Goal: Task Accomplishment & Management: Complete application form

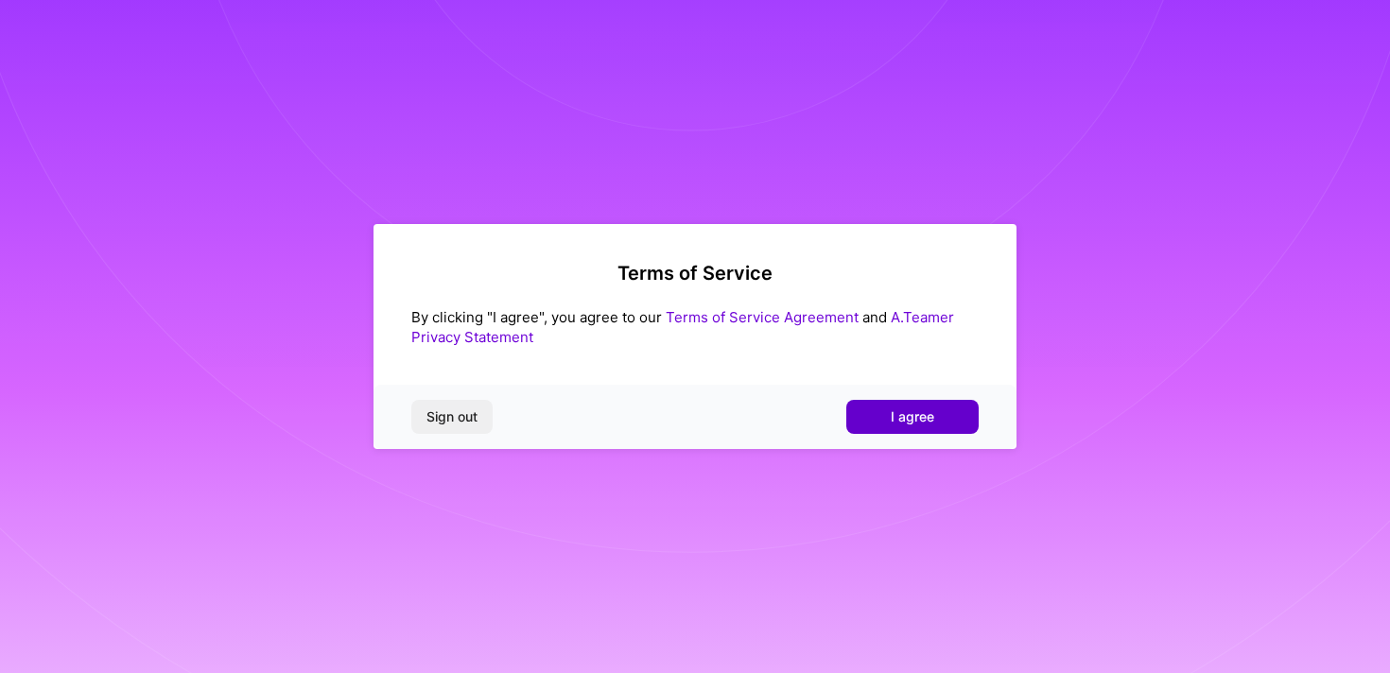
click at [928, 425] on span "I agree" at bounding box center [912, 416] width 43 height 19
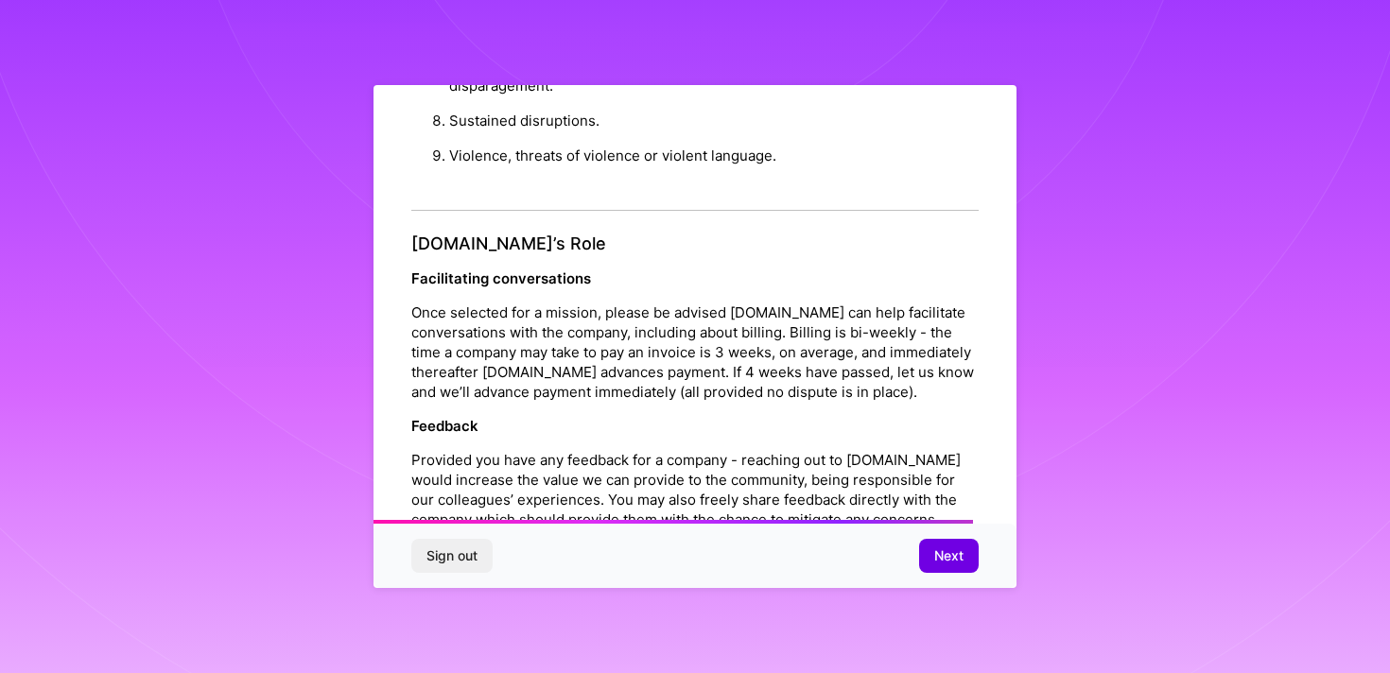
scroll to position [2098, 0]
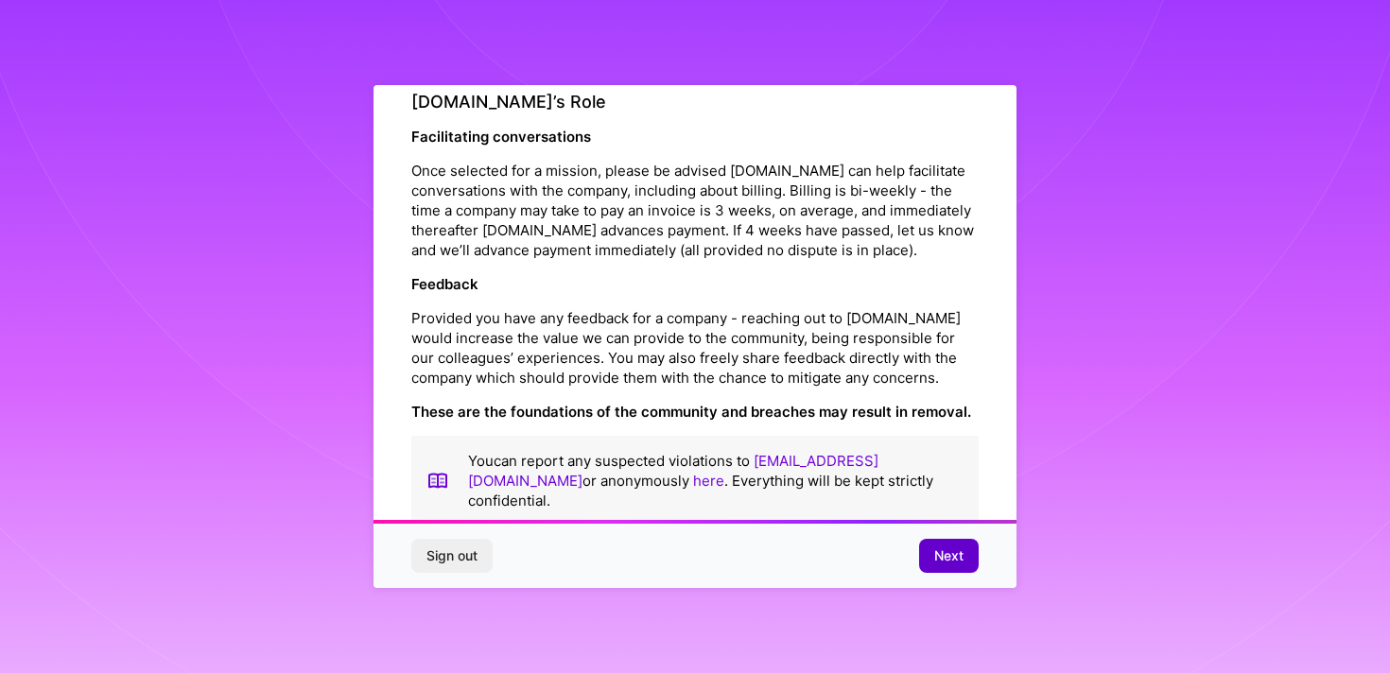
click at [929, 549] on button "Next" at bounding box center [949, 556] width 60 height 34
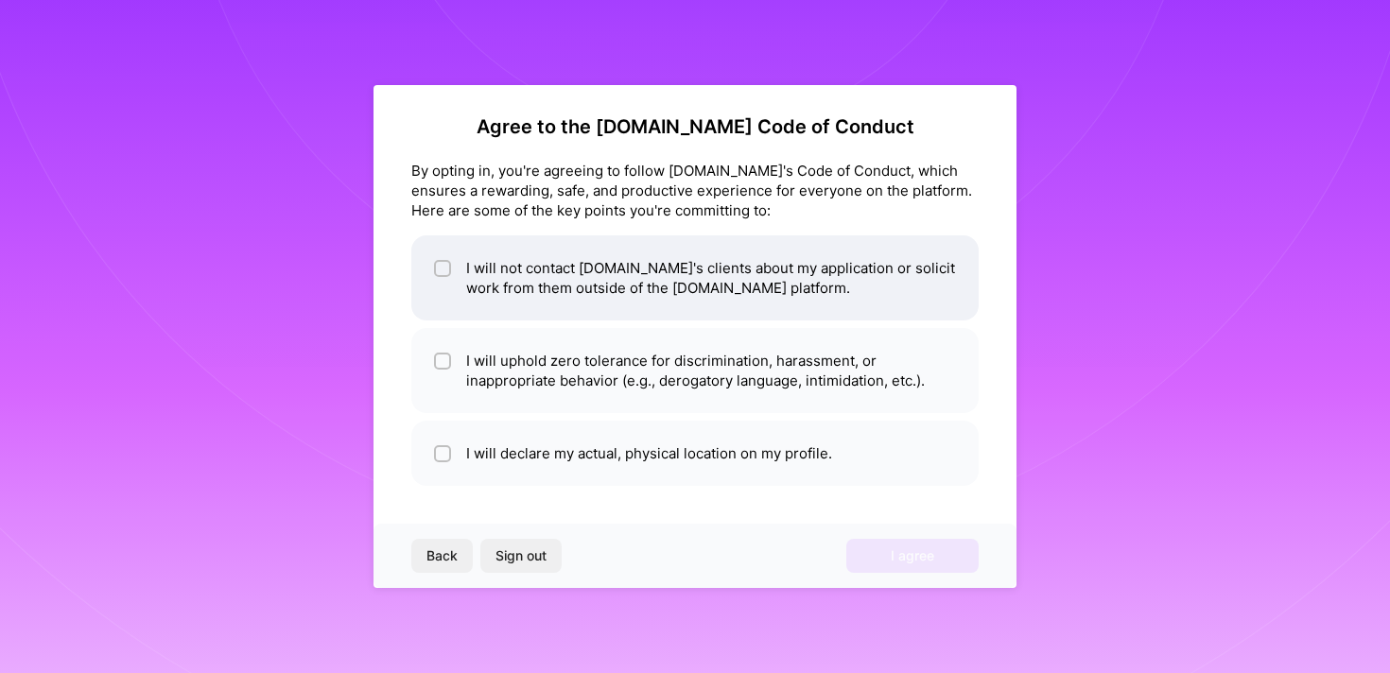
click at [466, 281] on li "I will not contact [DOMAIN_NAME]'s clients about my application or solicit work…" at bounding box center [694, 277] width 567 height 85
checkbox input "true"
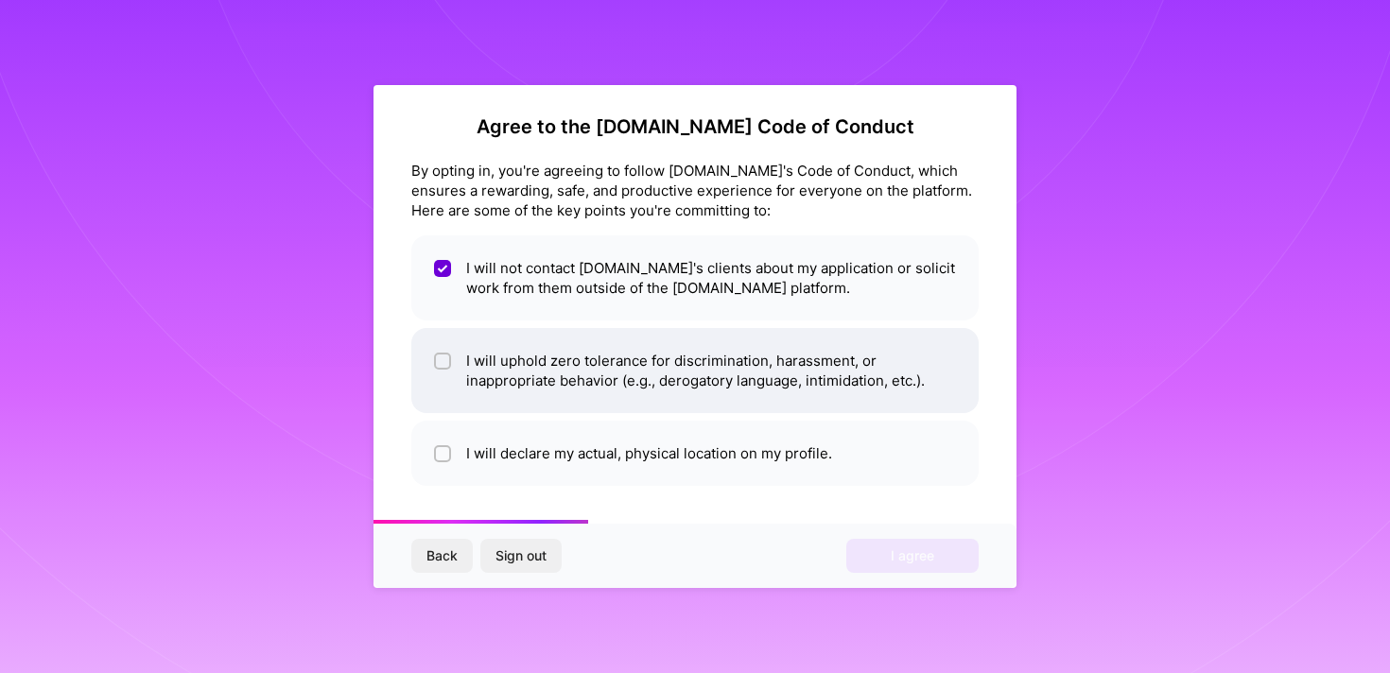
click at [454, 354] on li "I will uphold zero tolerance for discrimination, harassment, or inappropriate b…" at bounding box center [694, 370] width 567 height 85
checkbox input "true"
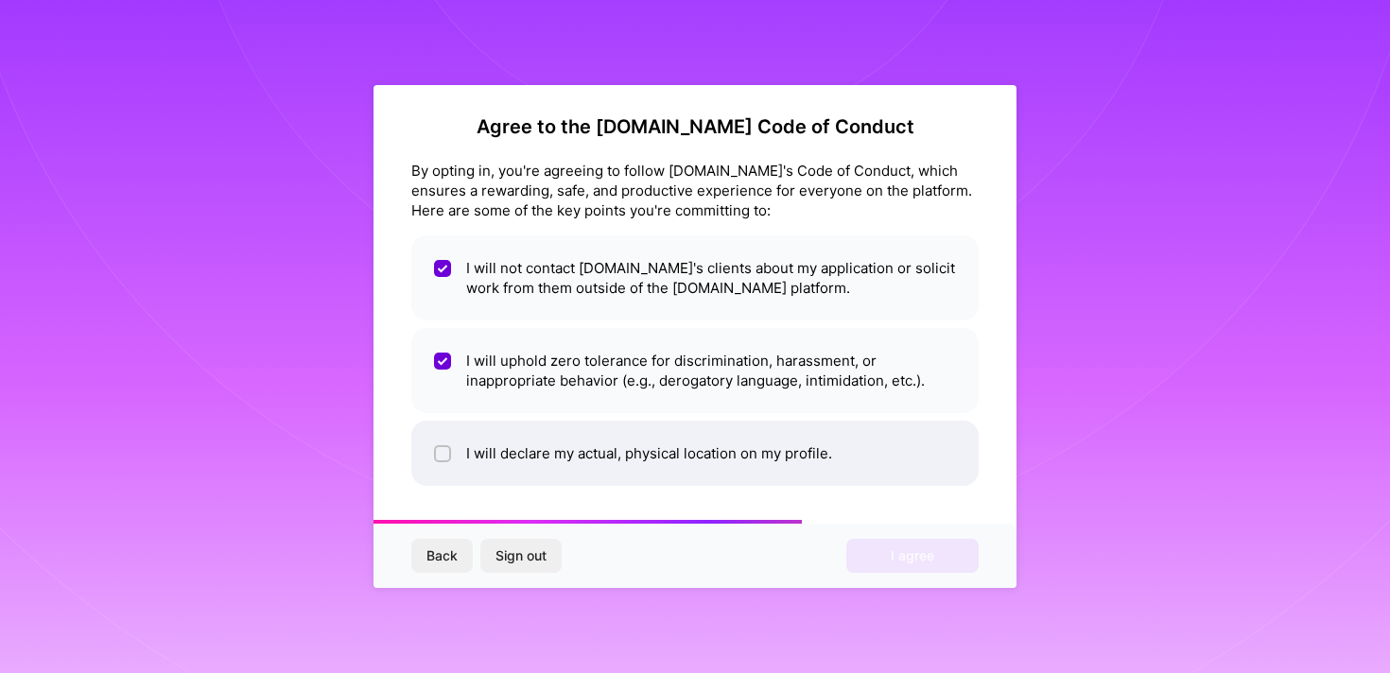
click at [439, 452] on input "checkbox" at bounding box center [444, 454] width 13 height 13
checkbox input "true"
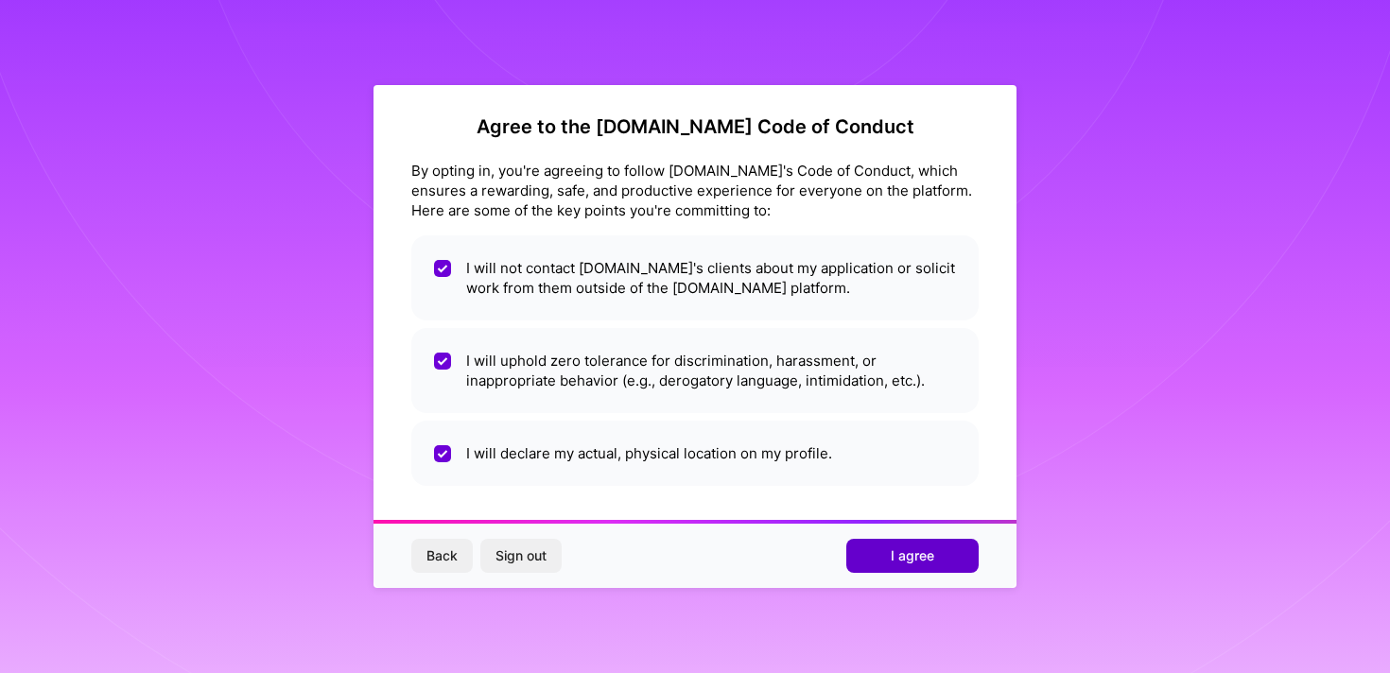
click at [880, 557] on button "I agree" at bounding box center [912, 556] width 132 height 34
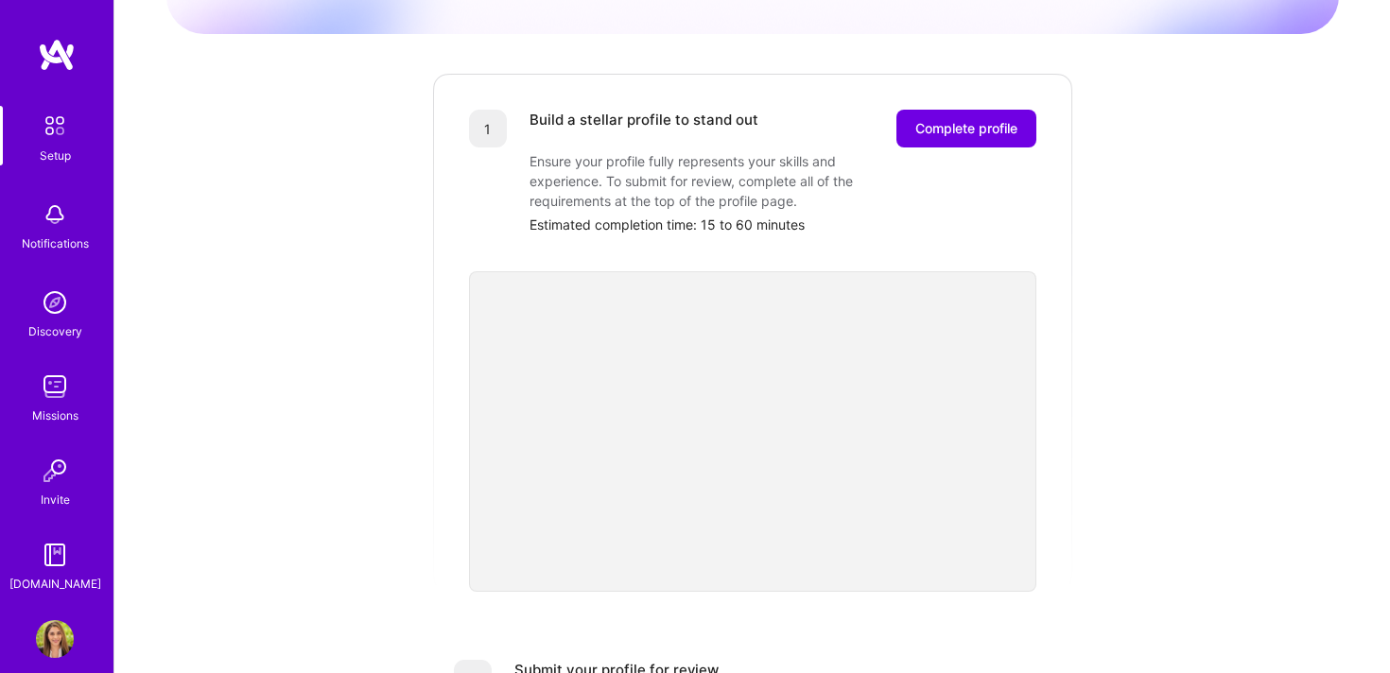
scroll to position [219, 0]
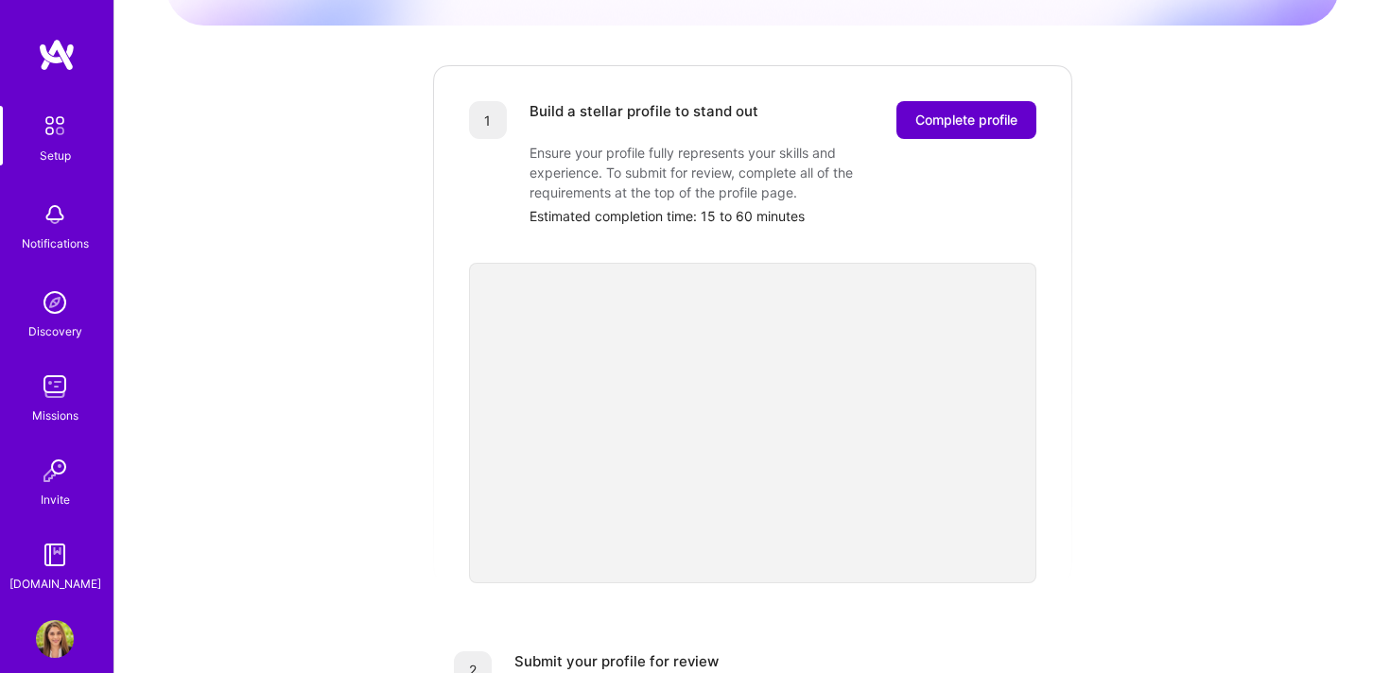
click at [940, 111] on span "Complete profile" at bounding box center [966, 120] width 102 height 19
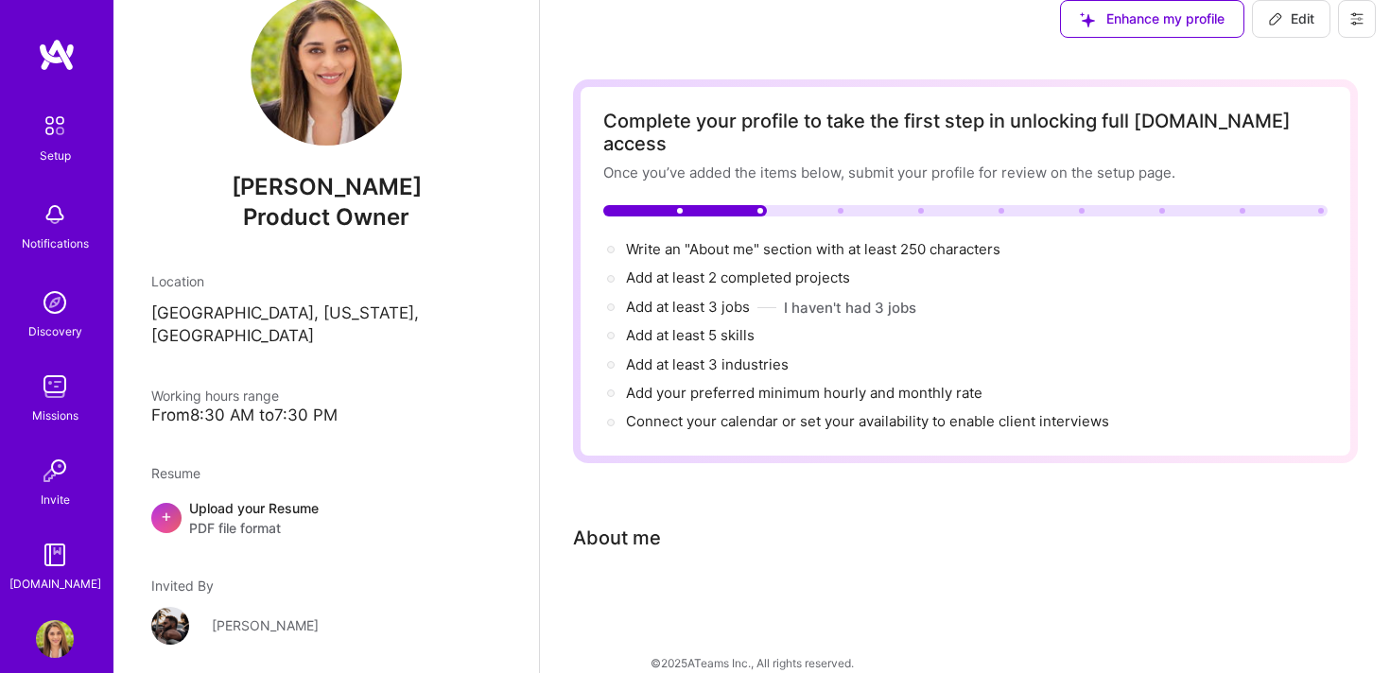
scroll to position [91, 0]
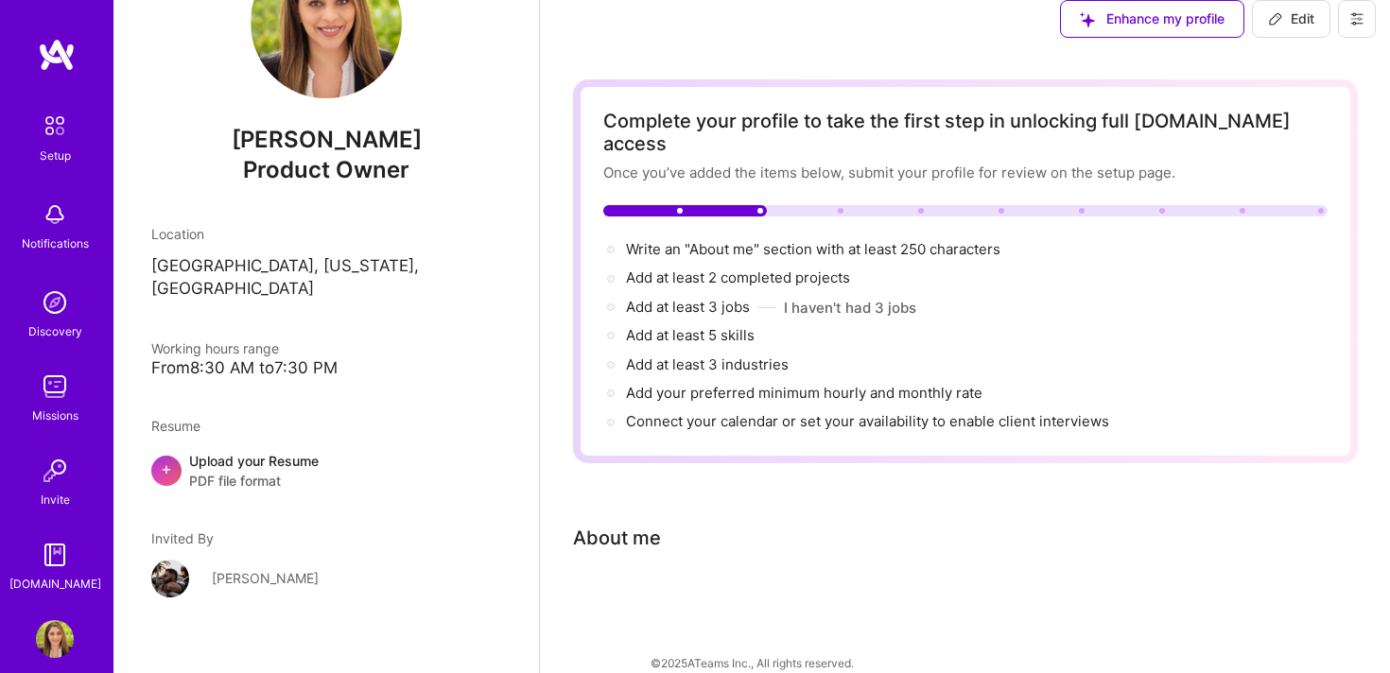
click at [179, 560] on div "[PERSON_NAME]" at bounding box center [326, 590] width 350 height 61
click at [253, 560] on div "[PERSON_NAME]" at bounding box center [326, 590] width 350 height 61
click at [220, 562] on div "[PERSON_NAME]" at bounding box center [326, 590] width 350 height 61
click at [171, 560] on div "[PERSON_NAME]" at bounding box center [326, 590] width 350 height 61
click at [259, 560] on div "[PERSON_NAME]" at bounding box center [326, 590] width 350 height 61
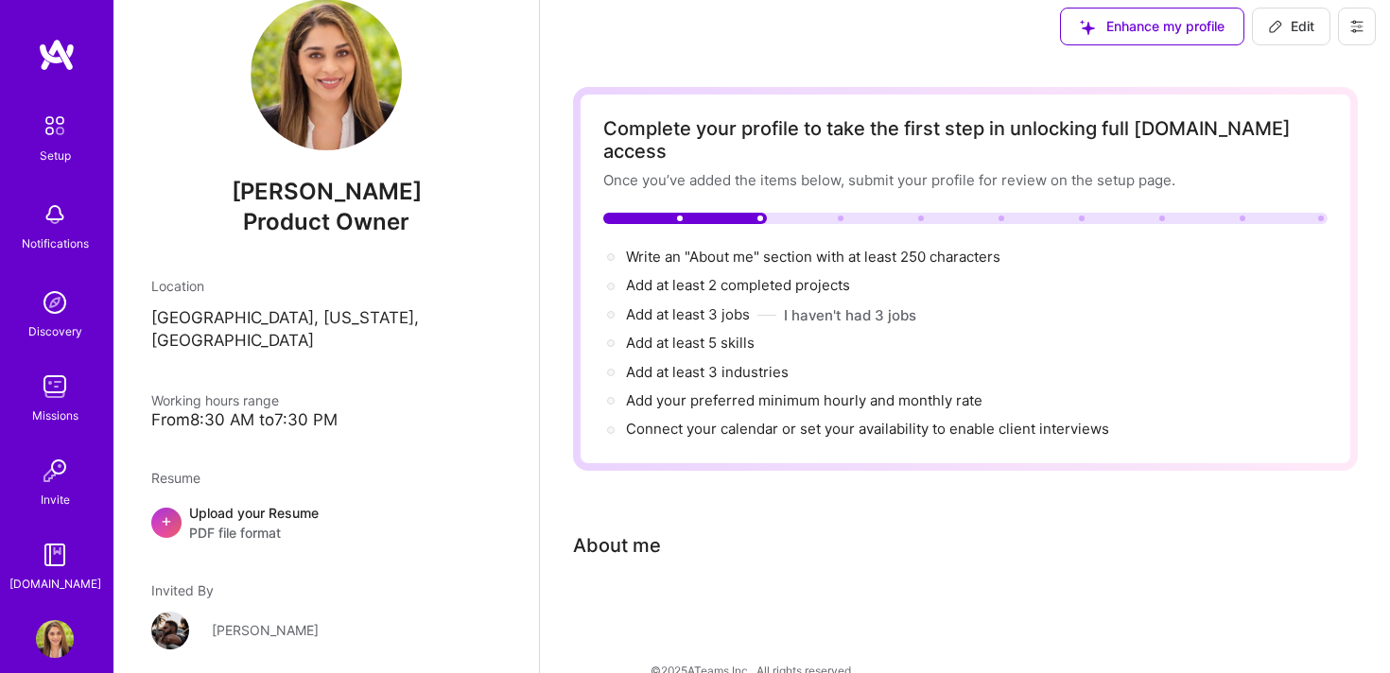
scroll to position [19, 0]
